Goal: Complete application form

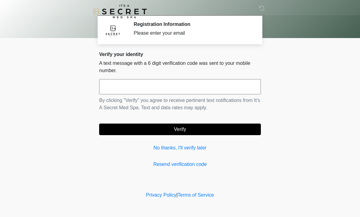
click at [212, 88] on input "text" at bounding box center [180, 86] width 162 height 15
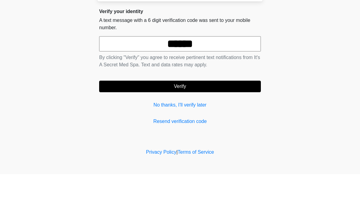
type input "******"
click at [220, 124] on button "Verify" at bounding box center [180, 130] width 162 height 12
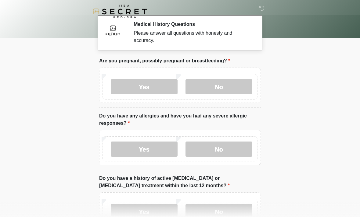
click at [232, 85] on label "No" at bounding box center [218, 86] width 67 height 15
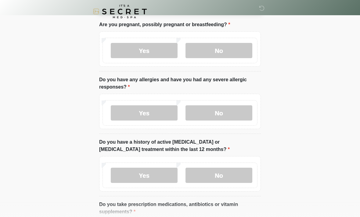
scroll to position [38, 0]
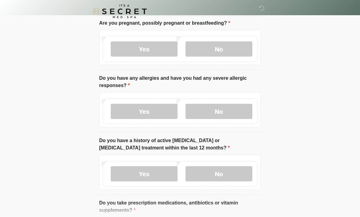
click at [233, 112] on label "No" at bounding box center [218, 111] width 67 height 15
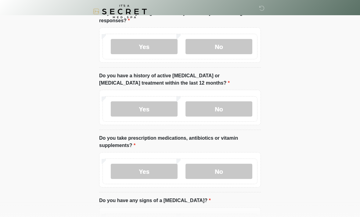
scroll to position [103, 0]
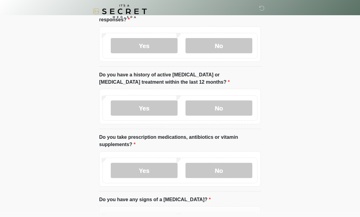
click at [238, 106] on label "No" at bounding box center [218, 108] width 67 height 15
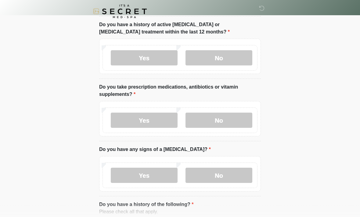
click at [247, 124] on label "No" at bounding box center [218, 120] width 67 height 15
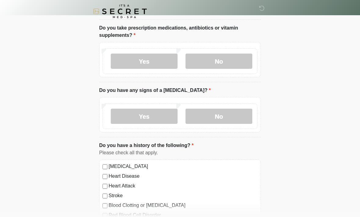
scroll to position [213, 0]
click at [237, 118] on label "No" at bounding box center [218, 116] width 67 height 15
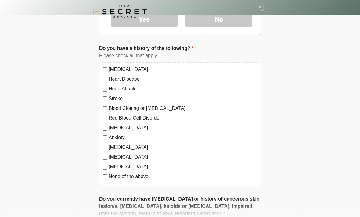
scroll to position [311, 0]
click at [141, 179] on label "None of the above" at bounding box center [183, 176] width 149 height 7
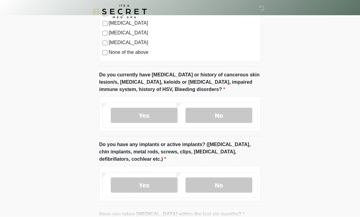
scroll to position [438, 0]
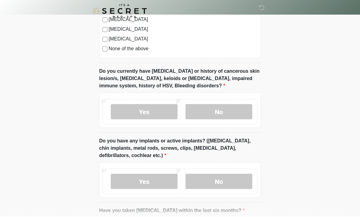
click at [238, 113] on label "No" at bounding box center [218, 112] width 67 height 15
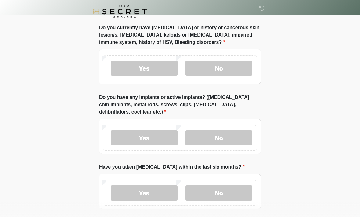
scroll to position [484, 0]
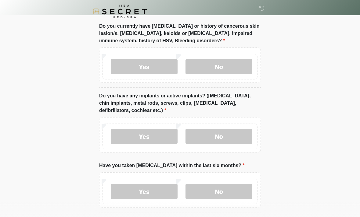
click at [238, 131] on label "No" at bounding box center [218, 136] width 67 height 15
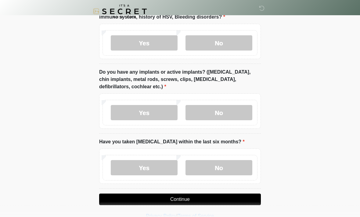
scroll to position [508, 0]
click at [238, 165] on label "No" at bounding box center [218, 167] width 67 height 15
click at [240, 201] on button "Continue" at bounding box center [180, 200] width 162 height 12
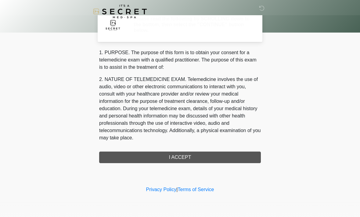
scroll to position [0, 0]
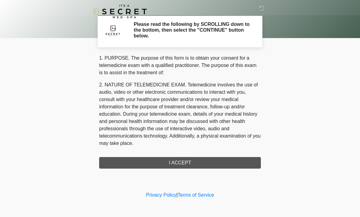
click at [240, 166] on div "1. PURPOSE. The purpose of this form is to obtain your consent for a telemedici…" at bounding box center [180, 112] width 162 height 114
click at [241, 163] on div "1. PURPOSE. The purpose of this form is to obtain your consent for a telemedici…" at bounding box center [180, 112] width 162 height 114
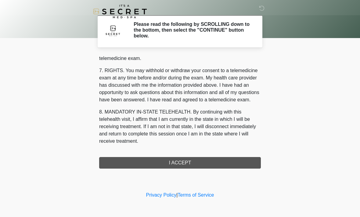
click at [219, 161] on div "1. PURPOSE. The purpose of this form is to obtain your consent for a telemedici…" at bounding box center [180, 112] width 162 height 114
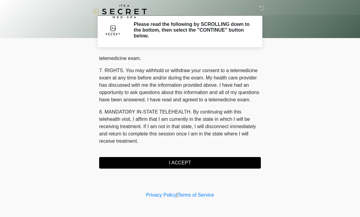
click at [228, 164] on button "I ACCEPT" at bounding box center [180, 163] width 162 height 12
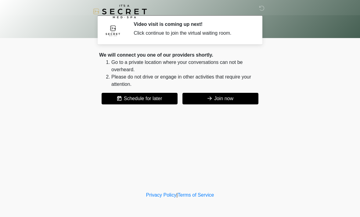
click at [232, 98] on button "Join now" at bounding box center [220, 99] width 76 height 12
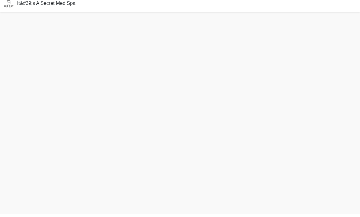
scroll to position [2, 0]
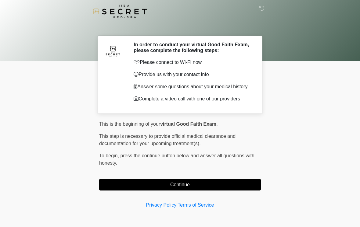
click at [164, 190] on button "Continue" at bounding box center [180, 185] width 162 height 12
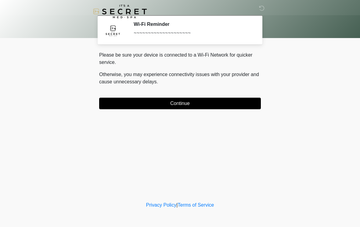
click at [159, 101] on button "Continue" at bounding box center [180, 104] width 162 height 12
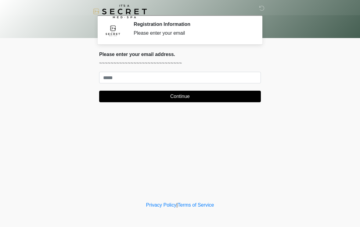
click at [182, 88] on form "Continue" at bounding box center [180, 87] width 162 height 30
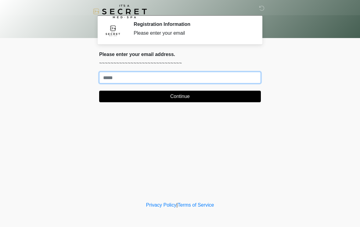
click at [235, 78] on input "Where should we email your treatment plan?" at bounding box center [180, 78] width 162 height 12
type input "**********"
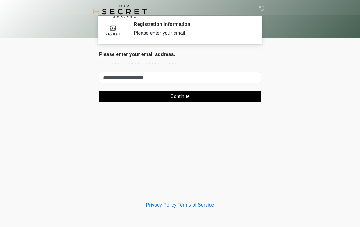
click at [297, 73] on body "‎ ‎ Registration Information Please enter your email Please connect to Wi-Fi no…" at bounding box center [180, 113] width 360 height 227
click at [246, 98] on button "Continue" at bounding box center [180, 97] width 162 height 12
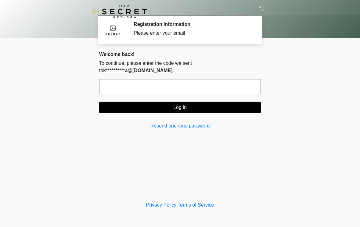
click at [231, 79] on input "text" at bounding box center [180, 86] width 162 height 15
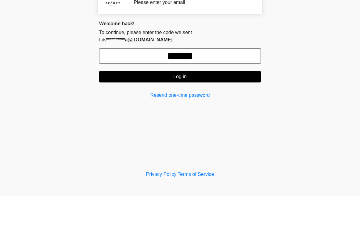
type input "******"
click at [213, 102] on button "Log in" at bounding box center [180, 108] width 162 height 12
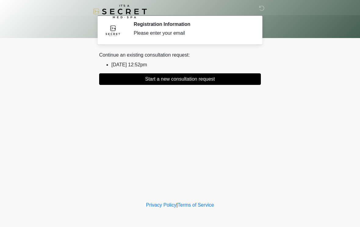
click at [225, 77] on button "Start a new consultation request" at bounding box center [180, 79] width 162 height 12
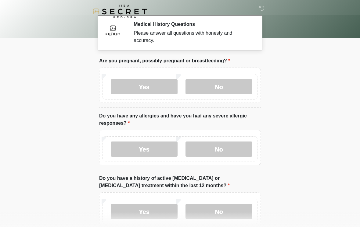
click at [237, 86] on label "No" at bounding box center [218, 86] width 67 height 15
click at [231, 145] on label "No" at bounding box center [218, 149] width 67 height 15
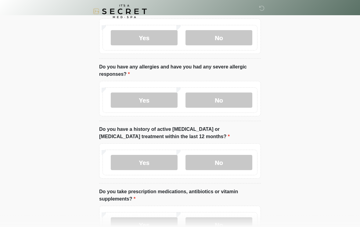
click at [237, 163] on label "No" at bounding box center [218, 163] width 67 height 15
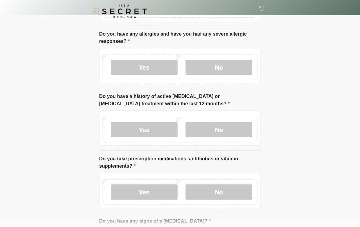
scroll to position [135, 0]
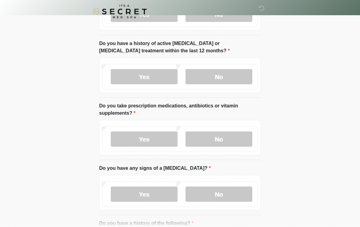
click at [236, 140] on label "No" at bounding box center [218, 139] width 67 height 15
click at [239, 201] on label "No" at bounding box center [218, 194] width 67 height 15
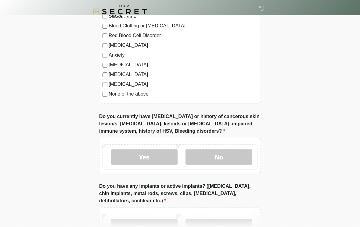
scroll to position [408, 0]
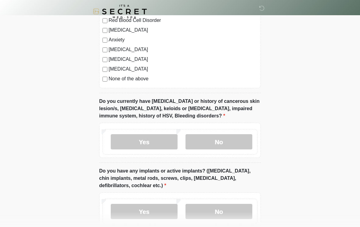
click at [142, 81] on label "None of the above" at bounding box center [183, 78] width 149 height 7
click at [224, 144] on label "No" at bounding box center [218, 141] width 67 height 15
click at [212, 207] on label "No" at bounding box center [218, 211] width 67 height 15
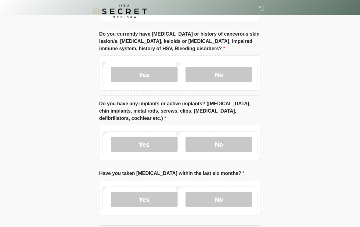
scroll to position [508, 0]
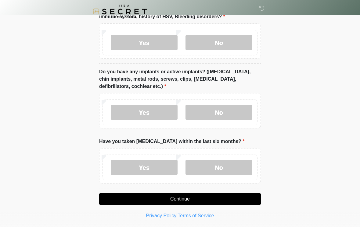
click at [225, 170] on label "No" at bounding box center [218, 167] width 67 height 15
click at [209, 198] on button "Continue" at bounding box center [180, 200] width 162 height 12
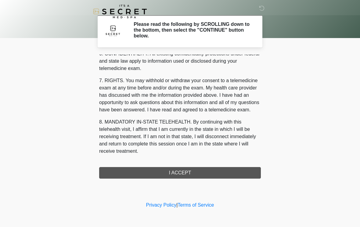
scroll to position [248, 0]
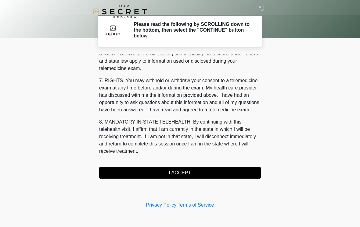
click at [203, 172] on button "I ACCEPT" at bounding box center [180, 173] width 162 height 12
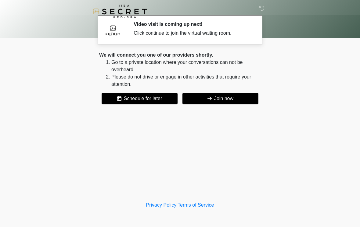
click at [228, 103] on button "Join now" at bounding box center [220, 99] width 76 height 12
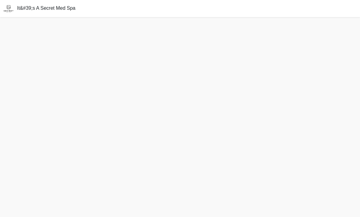
scroll to position [6, 0]
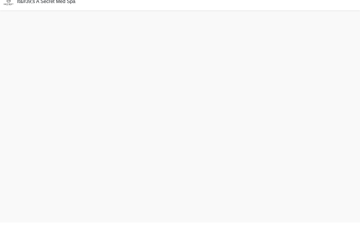
scroll to position [2, 0]
click at [14, 3] on img at bounding box center [8, 6] width 17 height 17
